Goal: Information Seeking & Learning: Learn about a topic

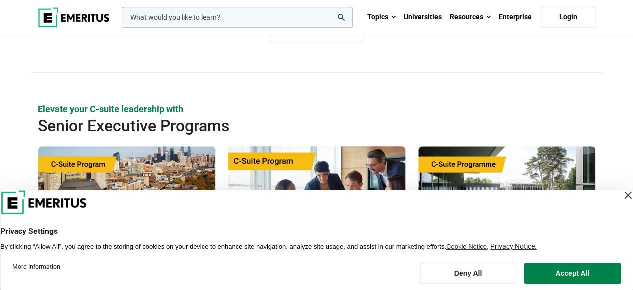
scroll to position [351, 0]
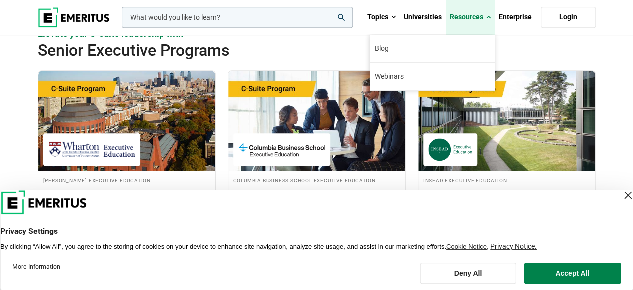
click at [487, 19] on span at bounding box center [489, 17] width 5 height 10
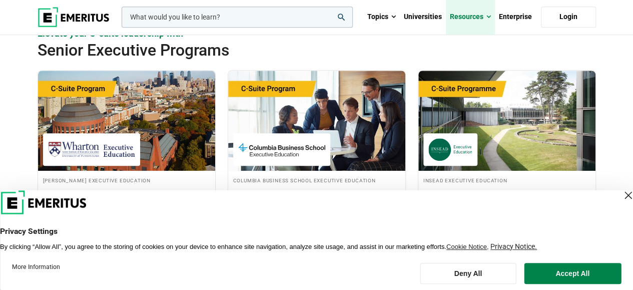
click at [489, 17] on span at bounding box center [489, 17] width 5 height 10
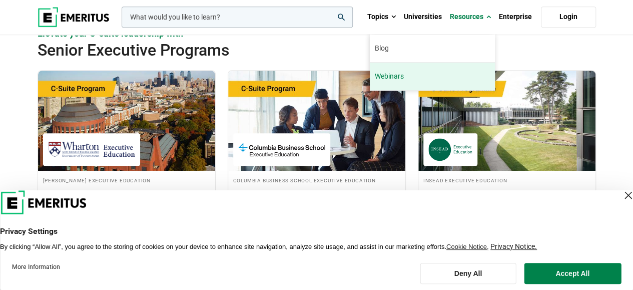
drag, startPoint x: 390, startPoint y: 78, endPoint x: 400, endPoint y: 76, distance: 10.7
click at [389, 78] on link "Webinars" at bounding box center [432, 77] width 125 height 28
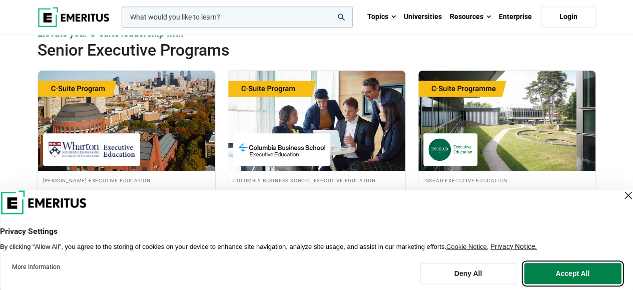
click at [577, 275] on button "Accept All" at bounding box center [572, 273] width 97 height 21
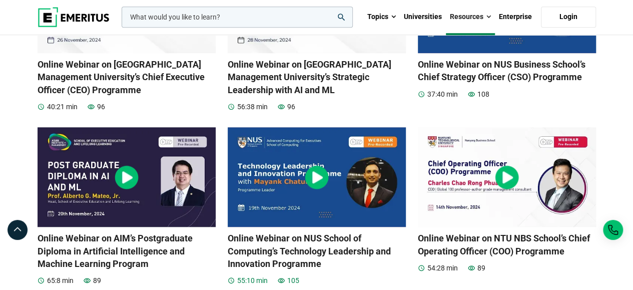
scroll to position [451, 0]
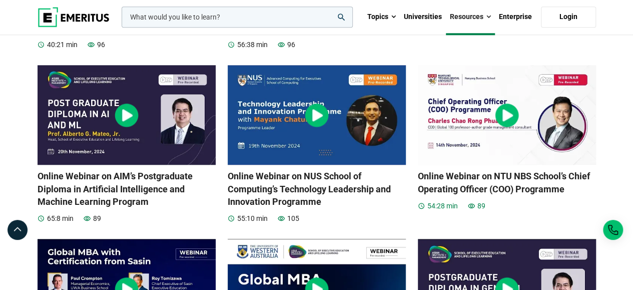
click at [507, 117] on img at bounding box center [507, 115] width 24 height 24
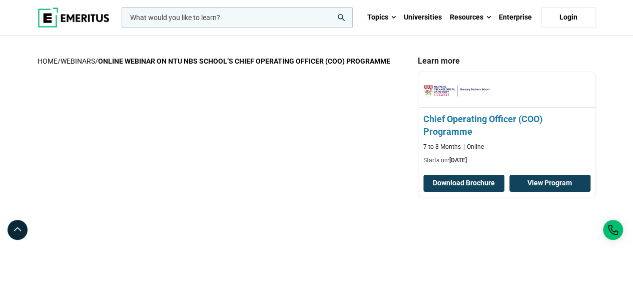
click at [561, 183] on link "View Program" at bounding box center [550, 183] width 81 height 17
